Goal: Use online tool/utility: Use online tool/utility

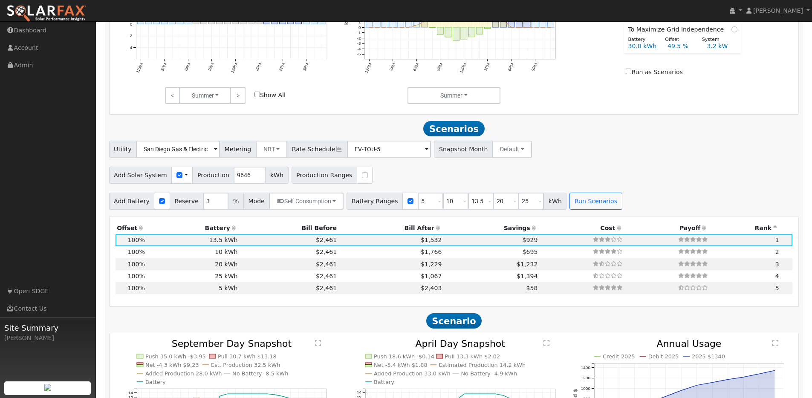
scroll to position [574, 0]
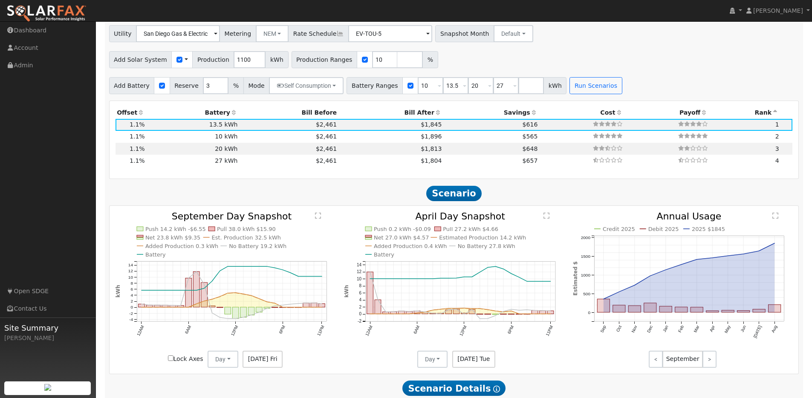
scroll to position [680, 0]
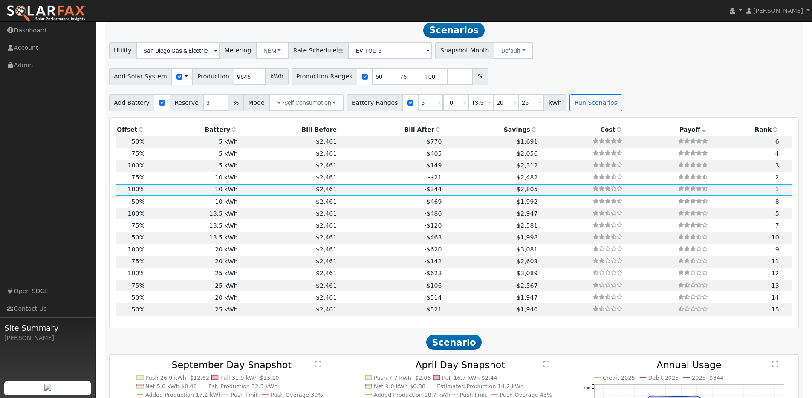
scroll to position [682, 0]
click at [321, 181] on span "$2,461" at bounding box center [326, 177] width 21 height 7
type input "$12,057"
type input "$7,517"
type input "4.8"
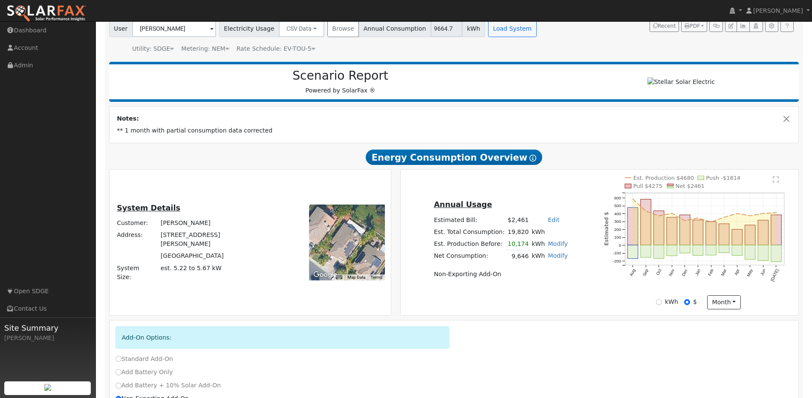
scroll to position [6, 0]
